Goal: Register for event/course

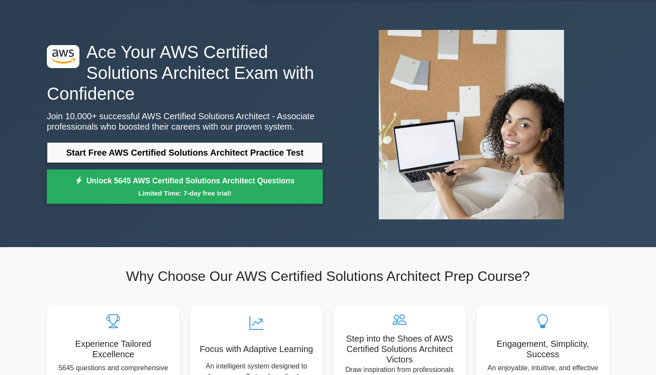
scroll to position [27, 0]
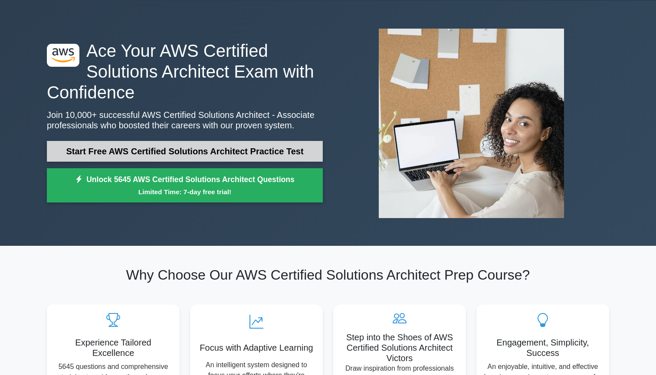
click at [204, 151] on link "Start Free AWS Certified Solutions Architect Practice Test" at bounding box center [185, 151] width 276 height 21
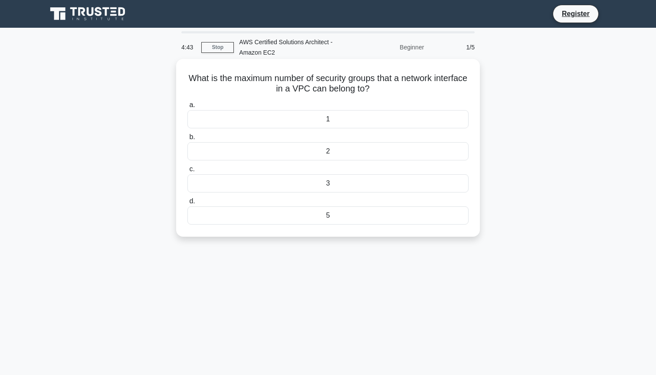
click at [364, 111] on div "1" at bounding box center [327, 119] width 281 height 18
click at [187, 108] on input "a. 1" at bounding box center [187, 105] width 0 height 6
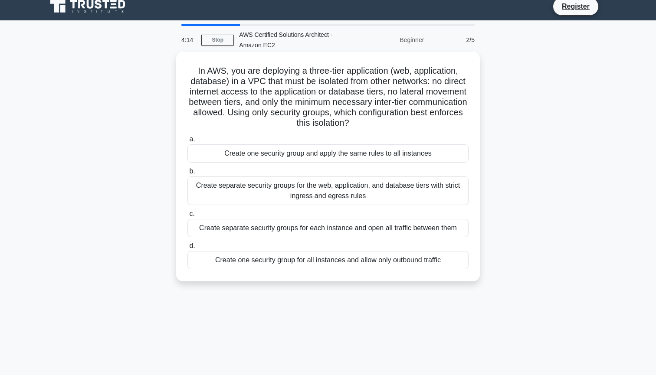
scroll to position [10, 0]
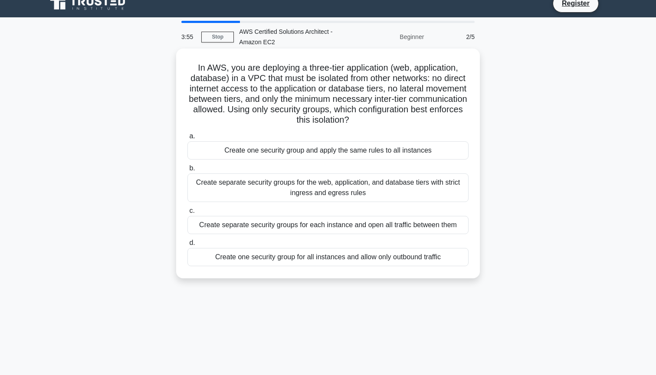
click at [389, 200] on div "Create separate security groups for the web, application, and database tiers wi…" at bounding box center [327, 187] width 281 height 29
click at [187, 171] on input "b. Create separate security groups for the web, application, and database tiers…" at bounding box center [187, 169] width 0 height 6
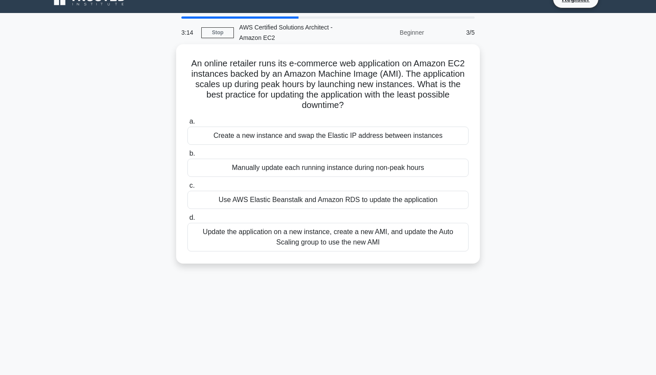
scroll to position [15, 0]
click at [346, 238] on div "Update the application on a new instance, create a new AMI, and update the Auto…" at bounding box center [327, 236] width 281 height 29
click at [187, 220] on input "d. Update the application on a new instance, create a new AMI, and update the A…" at bounding box center [187, 218] width 0 height 6
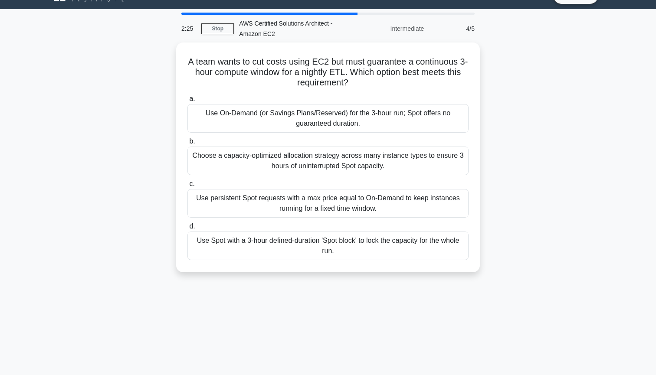
scroll to position [19, 0]
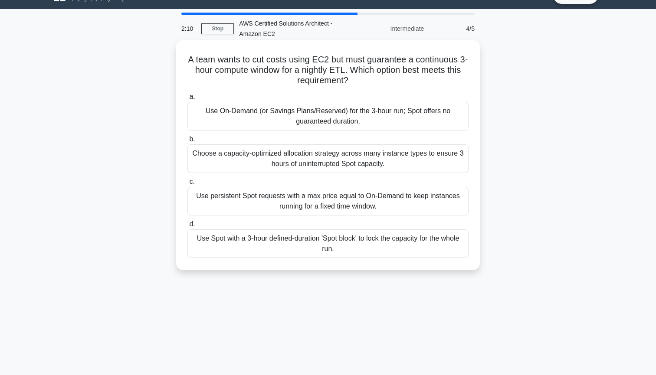
click at [342, 117] on div "Use On-Demand (or Savings Plans/Reserved) for the 3-hour run; Spot offers no gu…" at bounding box center [327, 116] width 281 height 29
click at [187, 100] on input "a. Use On-Demand (or Savings Plans/Reserved) for the 3-hour run; Spot offers no…" at bounding box center [187, 97] width 0 height 6
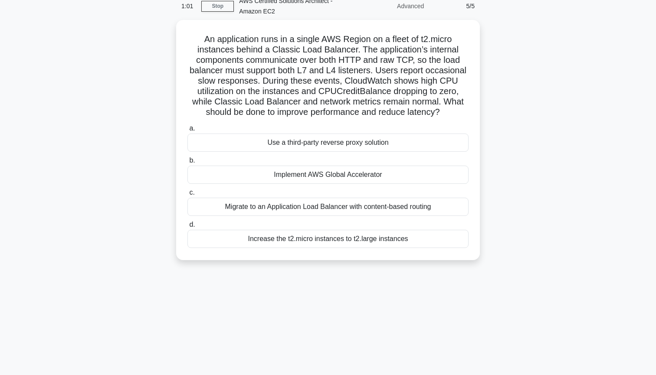
scroll to position [30, 0]
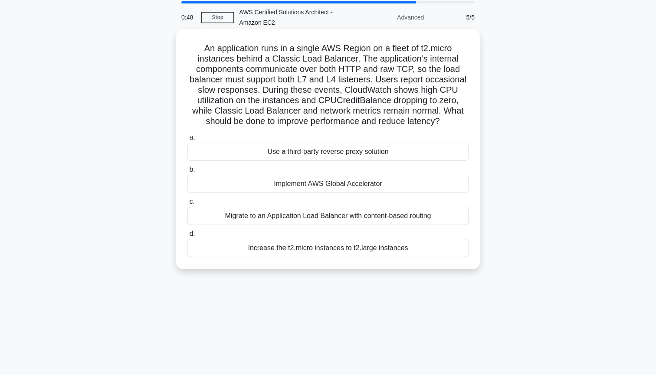
click at [380, 250] on div "Increase the t2.micro instances to t2.large instances" at bounding box center [327, 248] width 281 height 18
click at [187, 237] on input "d. Increase the t2.micro instances to t2.large instances" at bounding box center [187, 234] width 0 height 6
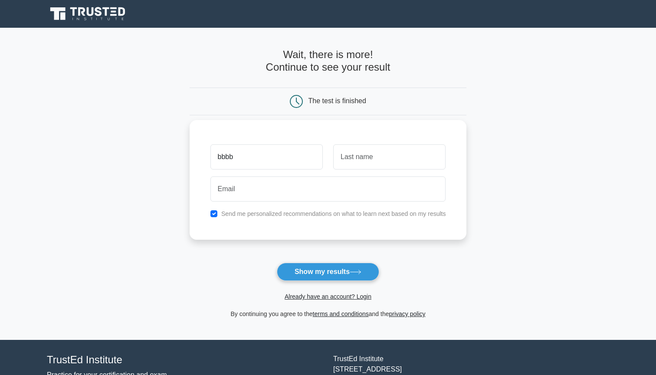
type input "bbbb"
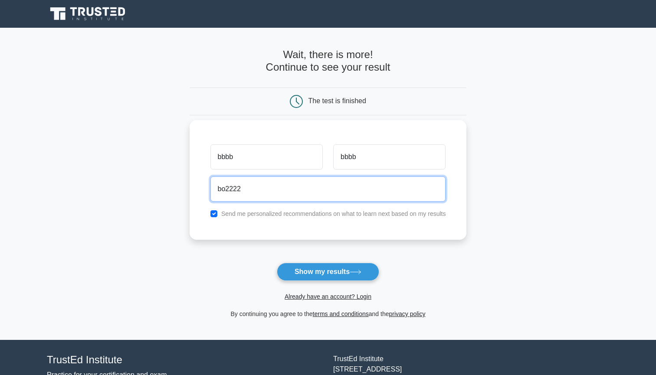
type input "bo2222"
click at [217, 216] on input "checkbox" at bounding box center [213, 213] width 7 height 7
checkbox input "false"
click at [288, 188] on input "bo2222" at bounding box center [327, 189] width 235 height 25
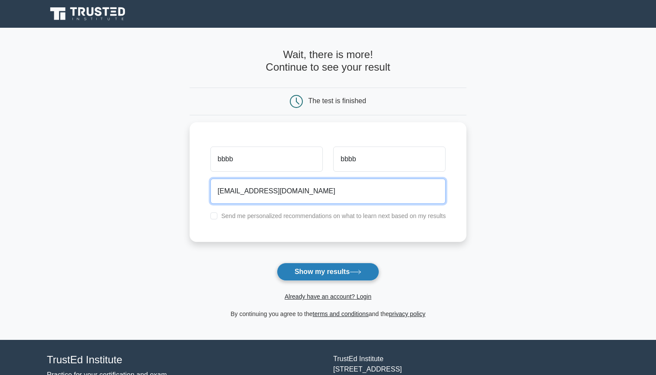
type input "bo2222@outlokk.sa"
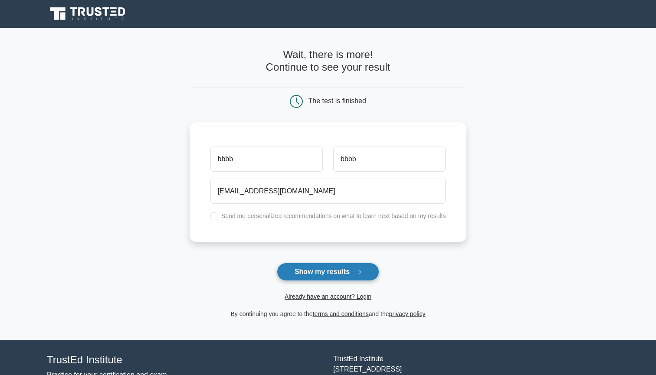
click at [323, 270] on button "Show my results" at bounding box center [328, 272] width 102 height 18
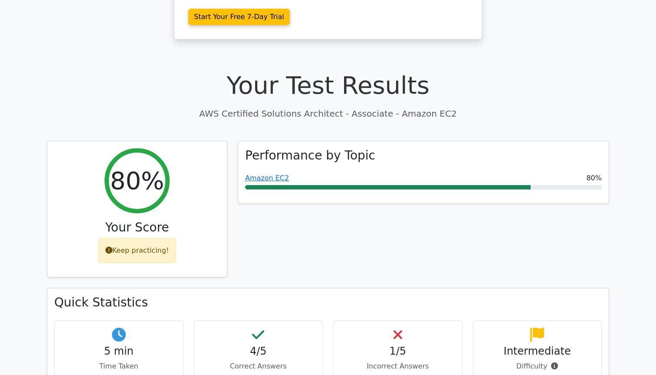
scroll to position [234, 0]
